Goal: Navigation & Orientation: Find specific page/section

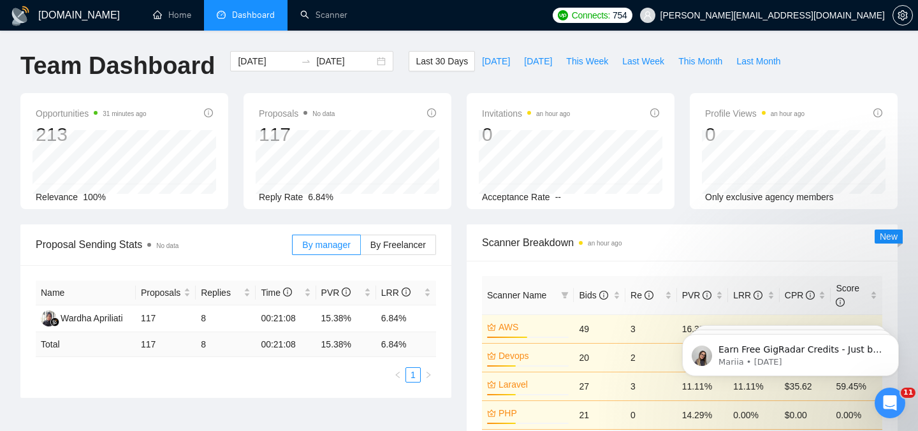
click at [242, 22] on li "Dashboard" at bounding box center [245, 15] width 83 height 31
click at [191, 16] on link "Home" at bounding box center [172, 15] width 38 height 11
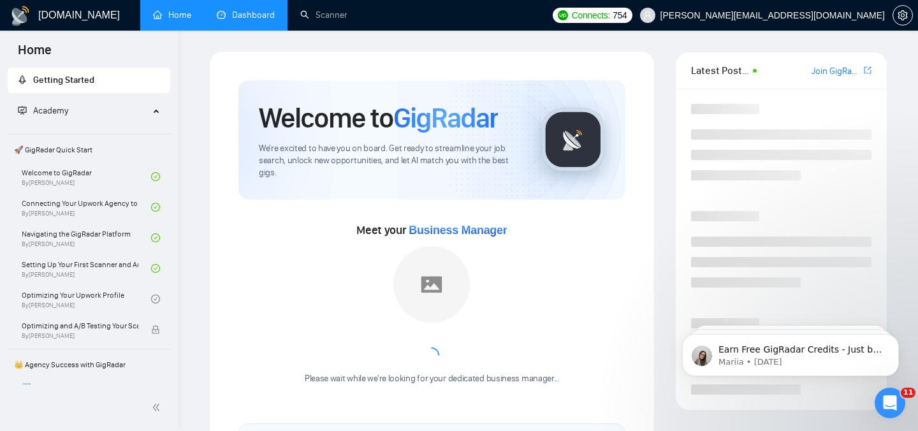
click at [252, 17] on link "Dashboard" at bounding box center [246, 15] width 58 height 11
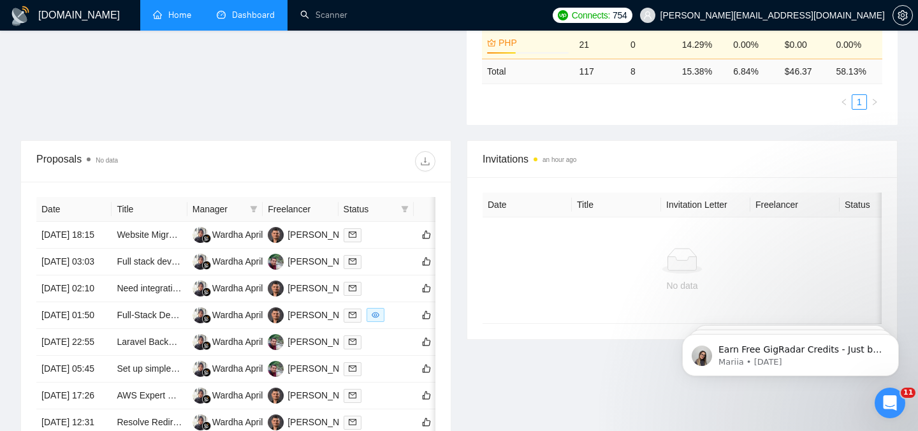
scroll to position [373, 0]
